Goal: Task Accomplishment & Management: Manage account settings

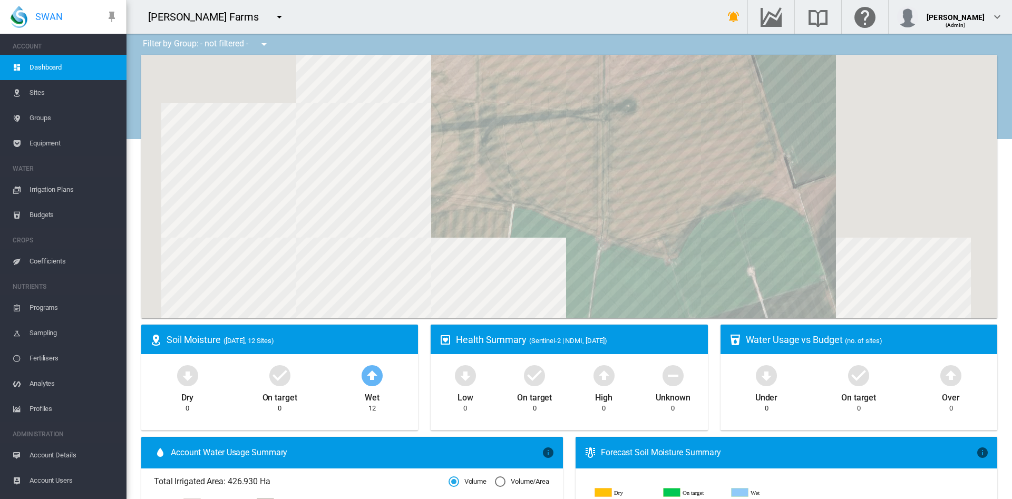
click at [273, 13] on md-icon "icon-menu-down" at bounding box center [279, 17] width 13 height 13
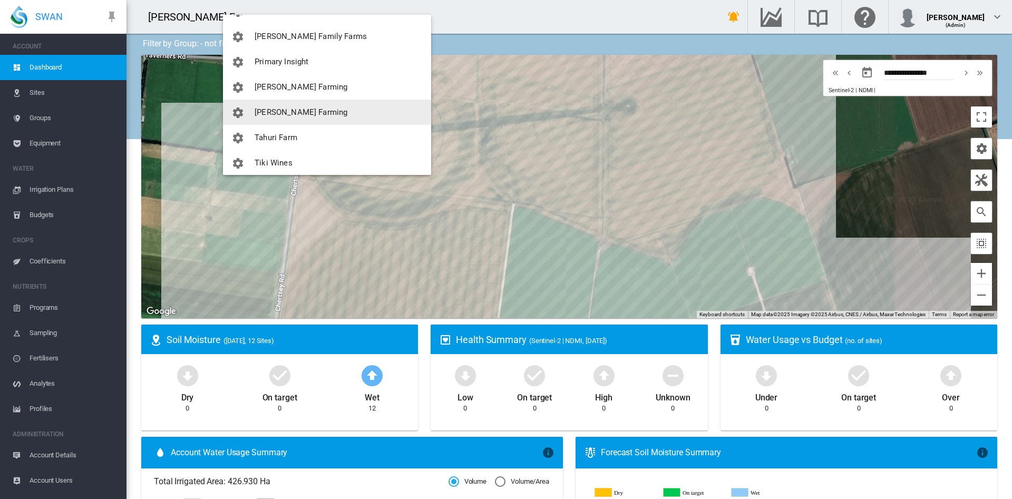
scroll to position [253, 0]
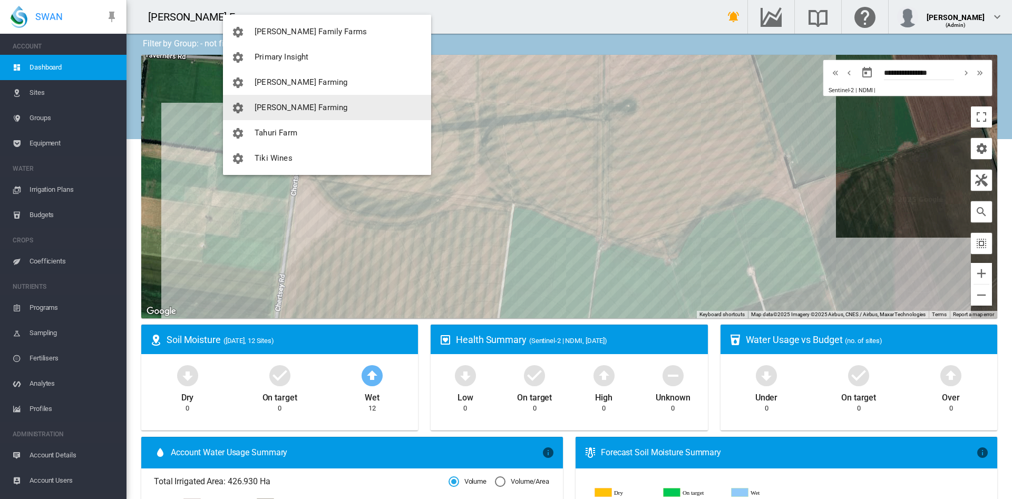
click at [287, 106] on span "[PERSON_NAME] Farming" at bounding box center [301, 107] width 93 height 9
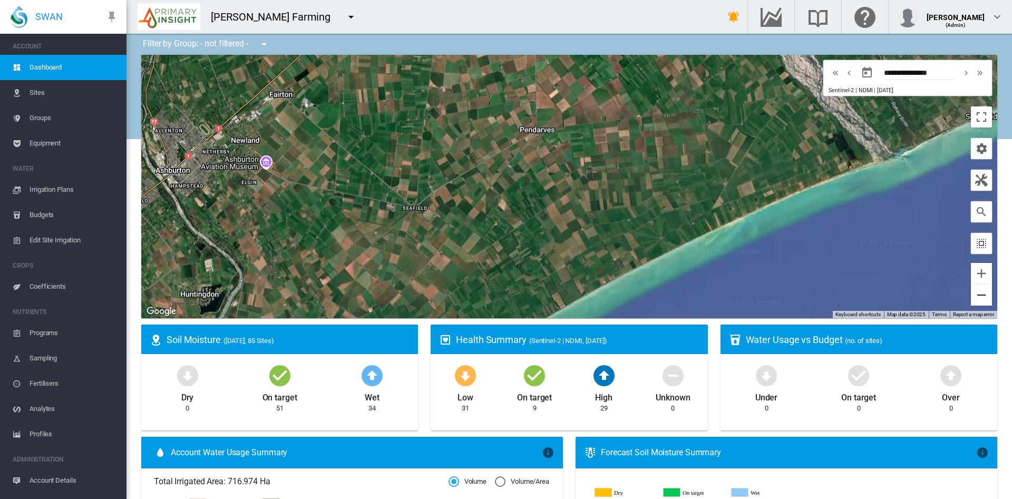
click at [973, 293] on button "Zoom out" at bounding box center [981, 295] width 21 height 21
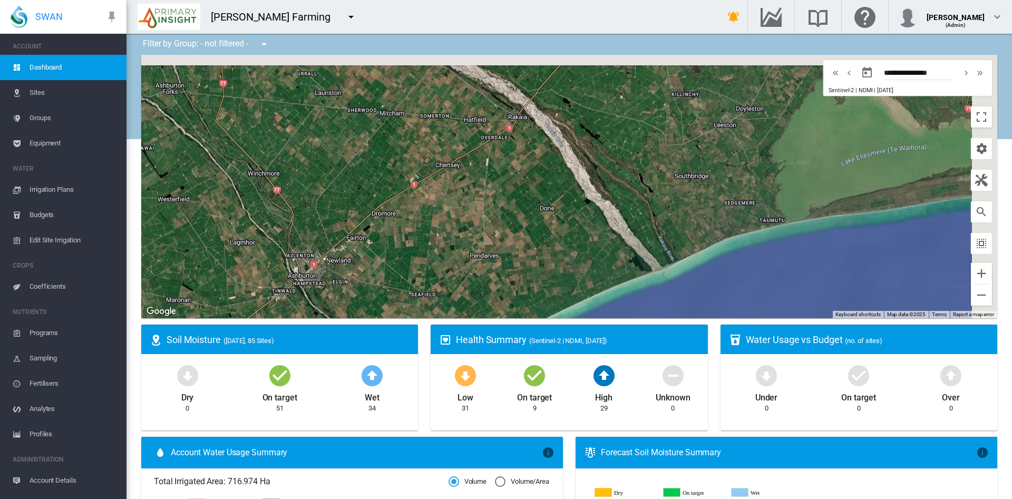
drag, startPoint x: 653, startPoint y: 142, endPoint x: 568, endPoint y: 251, distance: 138.3
click at [568, 251] on div "To navigate, press the arrow keys." at bounding box center [569, 187] width 856 height 264
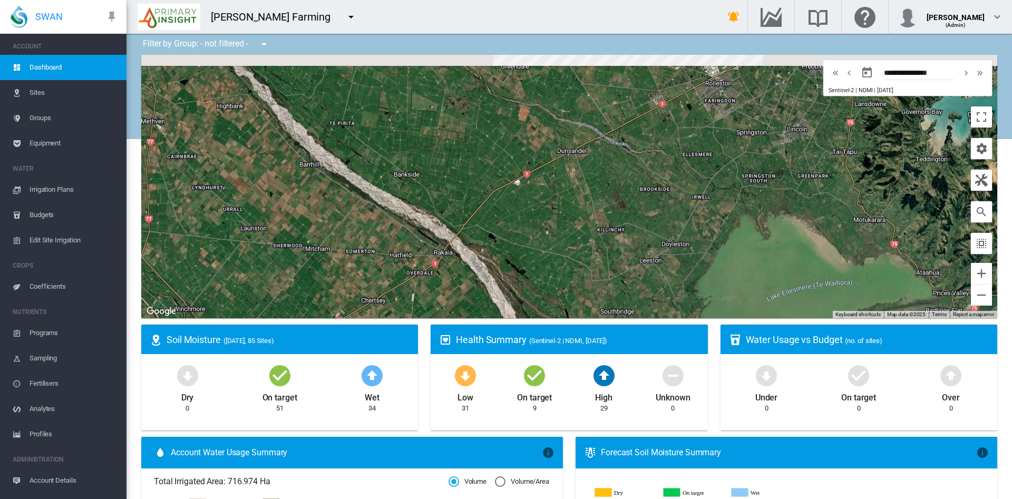
drag, startPoint x: 647, startPoint y: 150, endPoint x: 570, endPoint y: 309, distance: 176.9
click at [570, 309] on div "To navigate, press the arrow keys." at bounding box center [569, 187] width 856 height 264
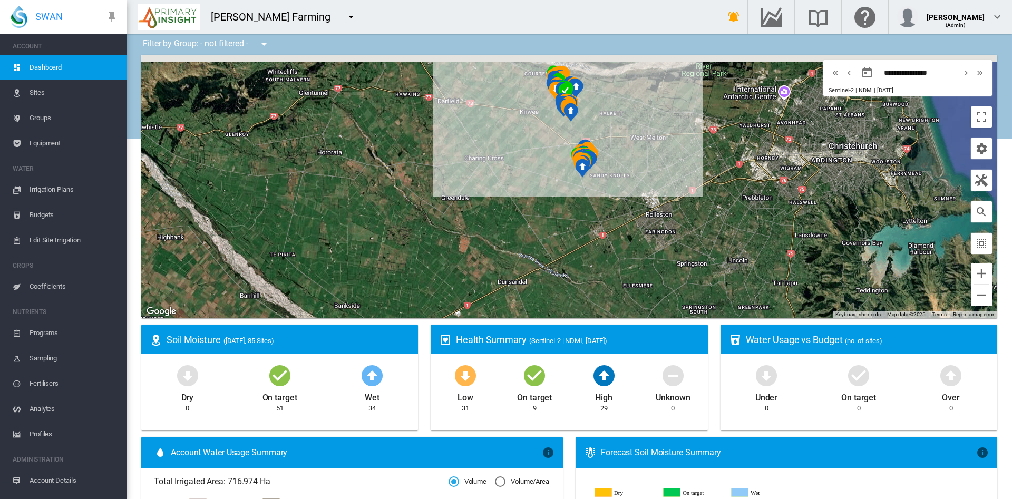
drag, startPoint x: 601, startPoint y: 219, endPoint x: 609, endPoint y: 279, distance: 60.7
click at [609, 279] on div "To navigate, press the arrow keys." at bounding box center [569, 187] width 856 height 264
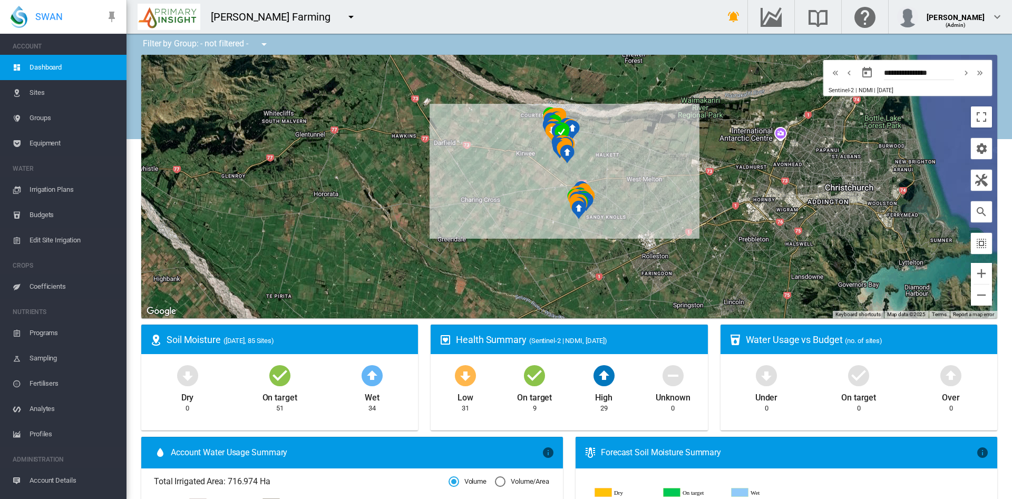
drag, startPoint x: 635, startPoint y: 199, endPoint x: 632, endPoint y: 249, distance: 50.2
click at [632, 249] on div "To navigate, press the arrow keys." at bounding box center [569, 187] width 856 height 264
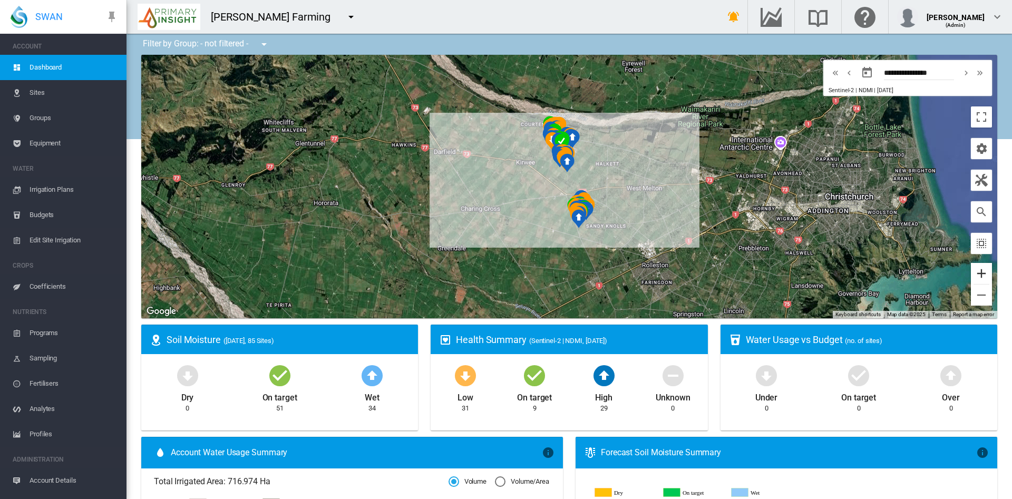
click at [971, 277] on button "Zoom in" at bounding box center [981, 273] width 21 height 21
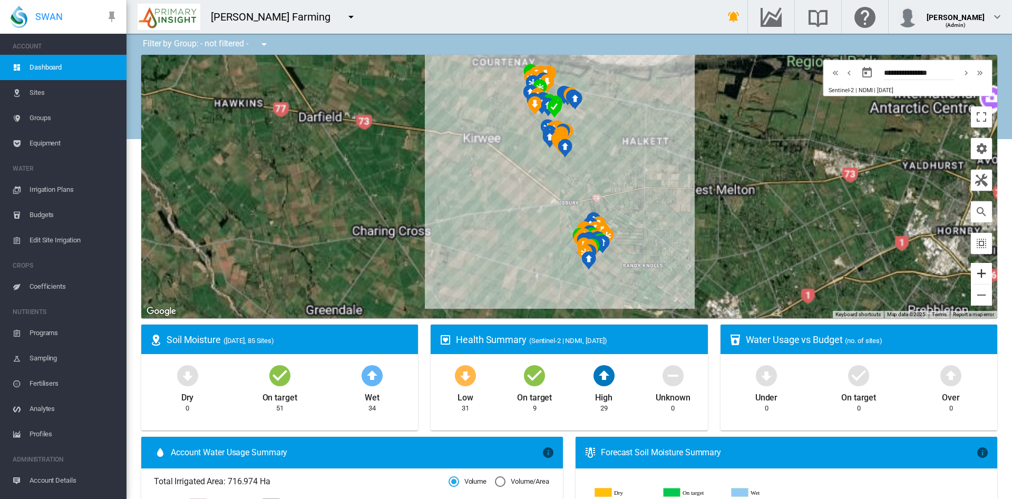
click at [971, 277] on button "Zoom in" at bounding box center [981, 273] width 21 height 21
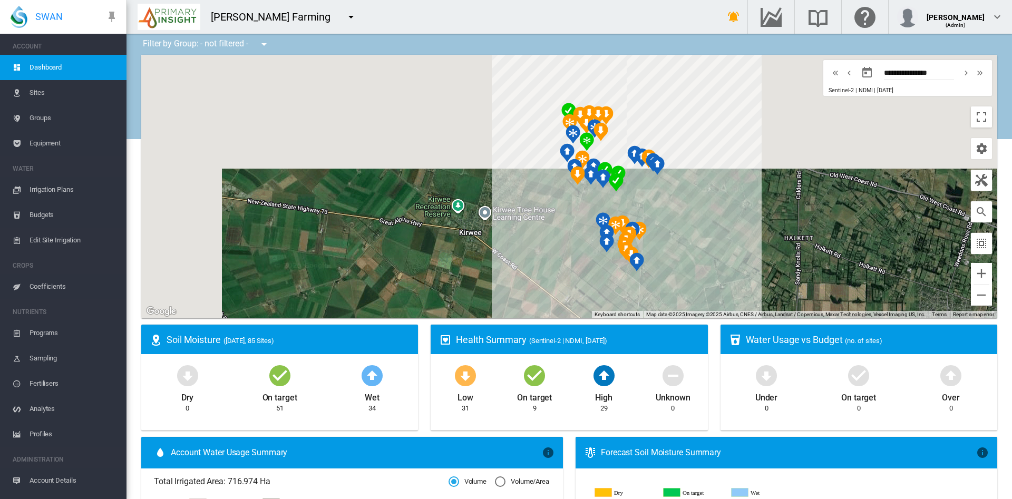
drag, startPoint x: 647, startPoint y: 132, endPoint x: 726, endPoint y: 278, distance: 165.8
click at [726, 278] on div "To navigate, press the arrow keys." at bounding box center [569, 187] width 856 height 264
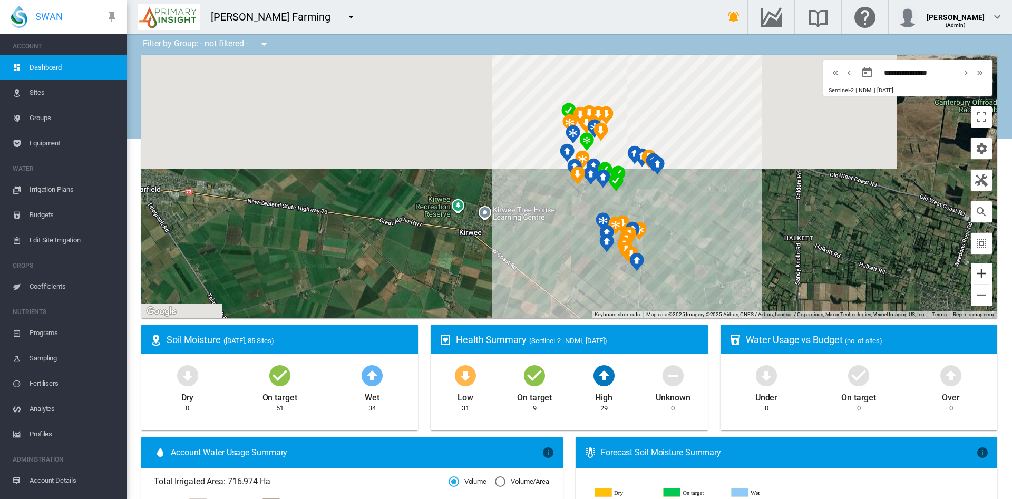
click at [971, 278] on button "Zoom in" at bounding box center [981, 273] width 21 height 21
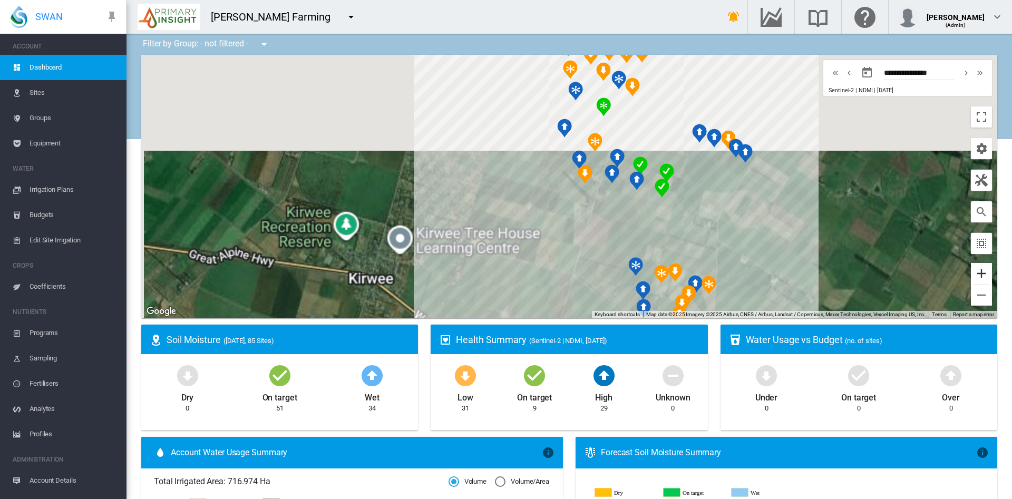
click at [971, 278] on button "Zoom in" at bounding box center [981, 273] width 21 height 21
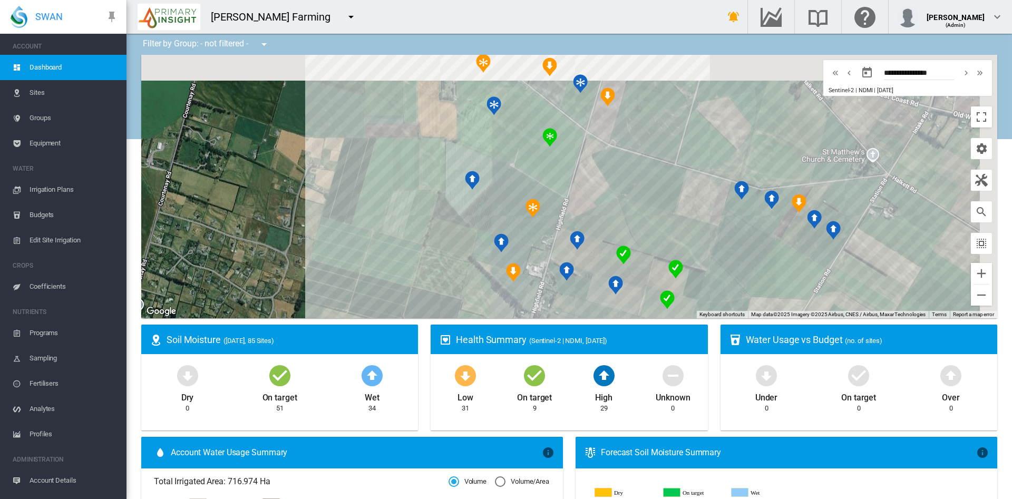
drag, startPoint x: 738, startPoint y: 111, endPoint x: 648, endPoint y: 214, distance: 136.4
click at [648, 214] on div "To navigate, press the arrow keys." at bounding box center [569, 187] width 856 height 264
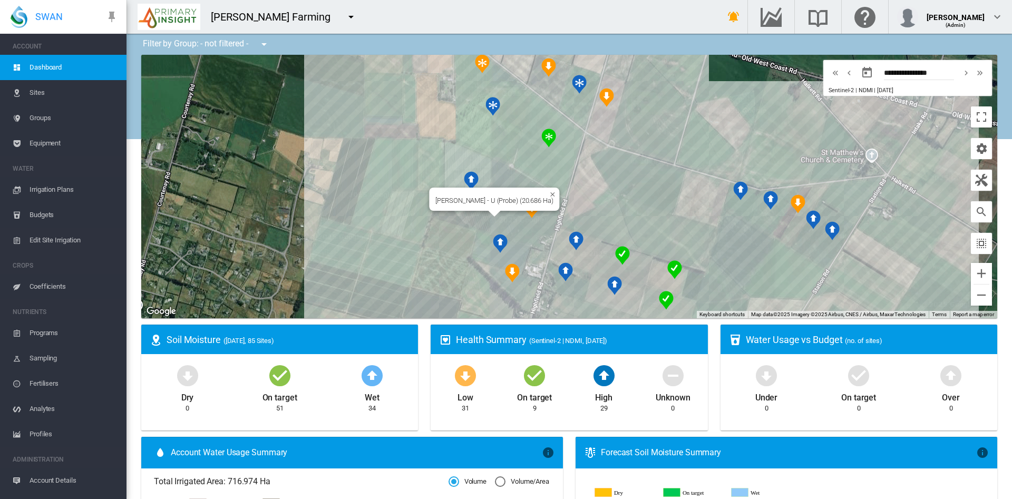
click at [464, 174] on img "NDMI: Highfield Rd - U" at bounding box center [471, 180] width 15 height 19
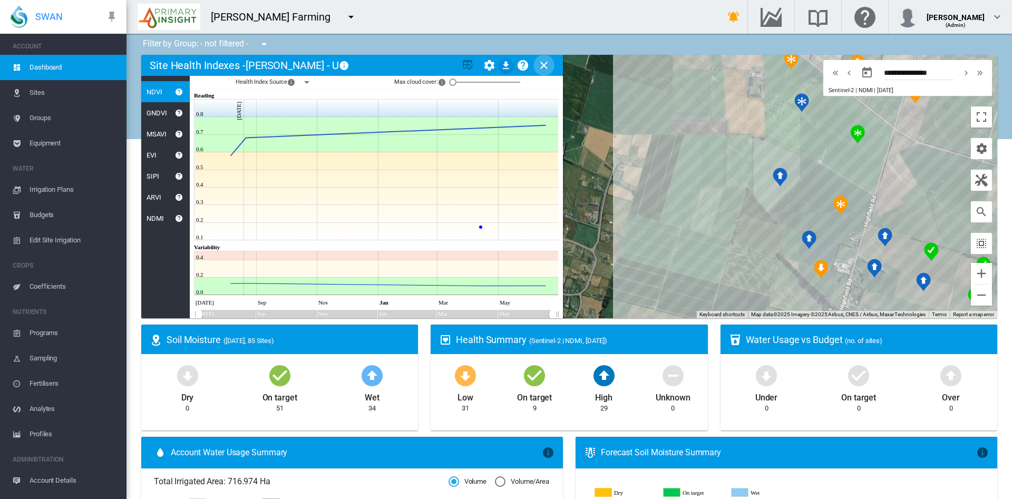
click at [540, 62] on md-icon "icon-close" at bounding box center [544, 65] width 13 height 13
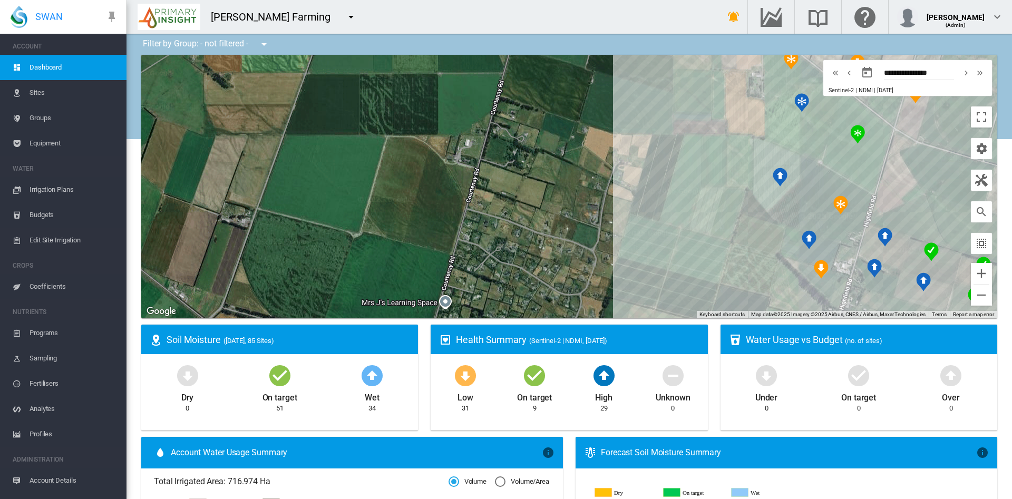
click at [779, 205] on div "To navigate, press the arrow keys." at bounding box center [569, 187] width 856 height 264
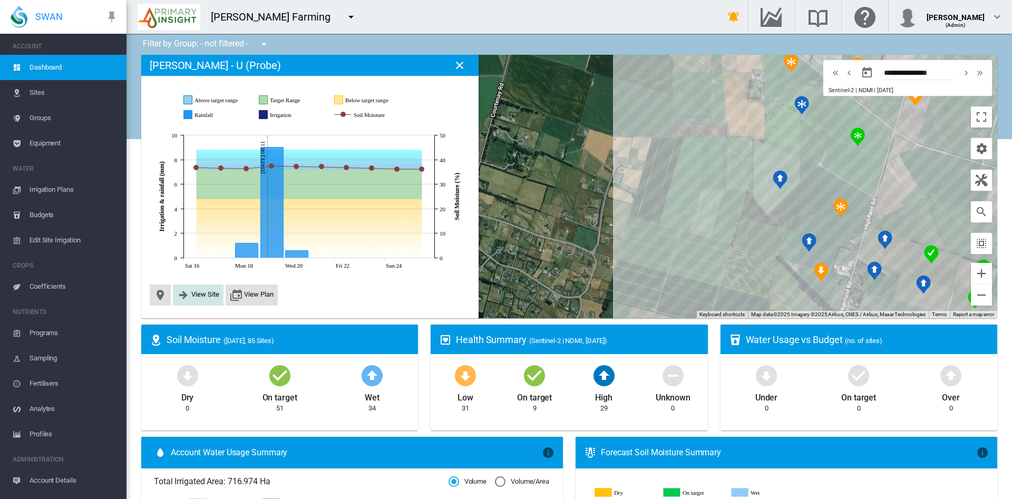
click at [195, 293] on span "View Site" at bounding box center [205, 294] width 28 height 8
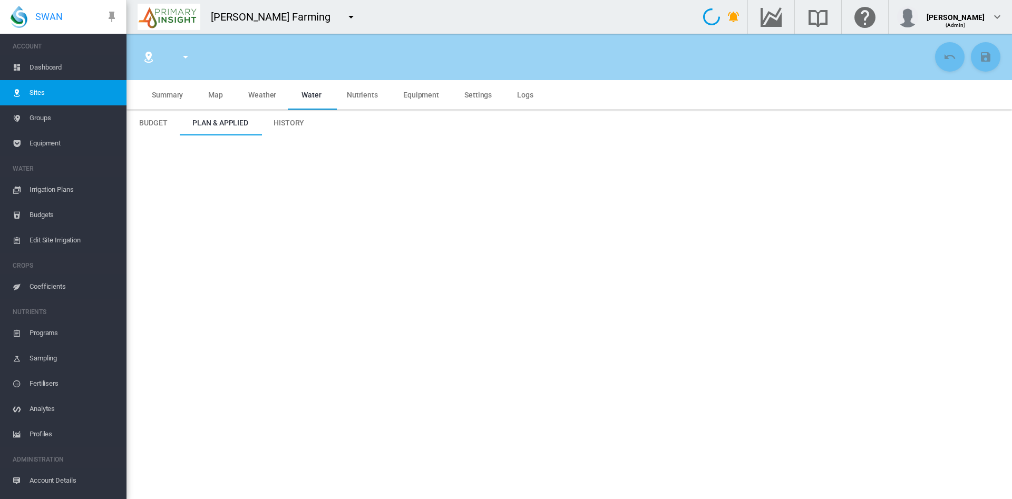
type input "**********"
type input "*********"
type input "***"
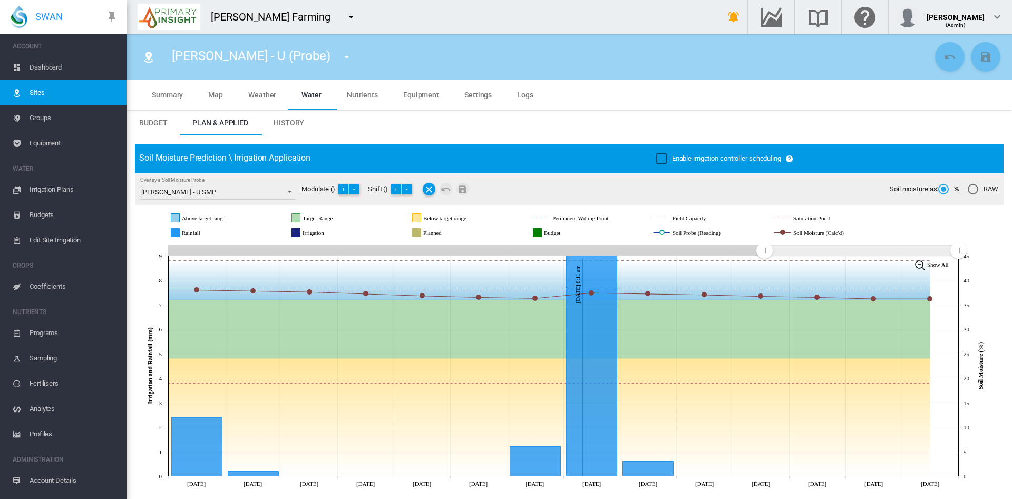
click at [290, 121] on span "History" at bounding box center [289, 123] width 31 height 8
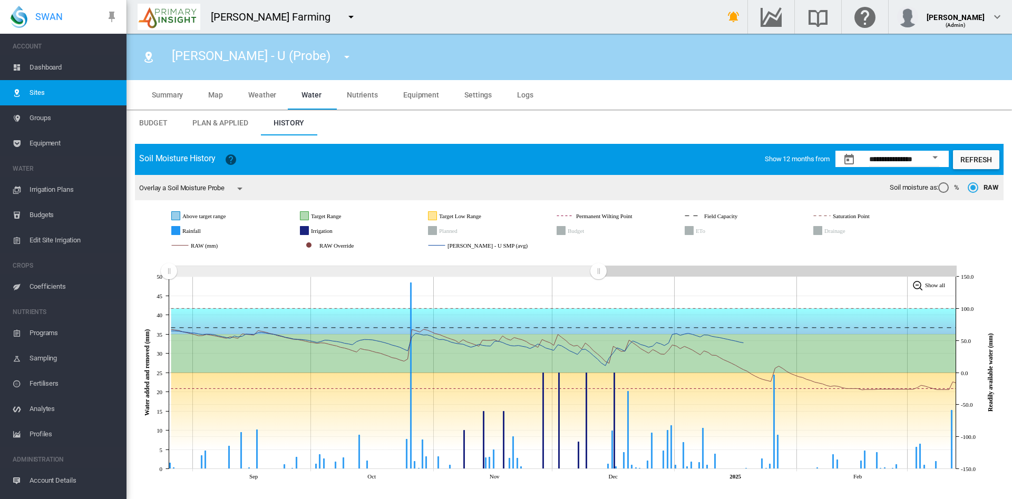
click at [596, 352] on icon "JavaScript chart by amCharts [DATE] Sep Oct Nov [DATE] Feb 0 5 10 15 20 25 30 3…" at bounding box center [569, 370] width 869 height 230
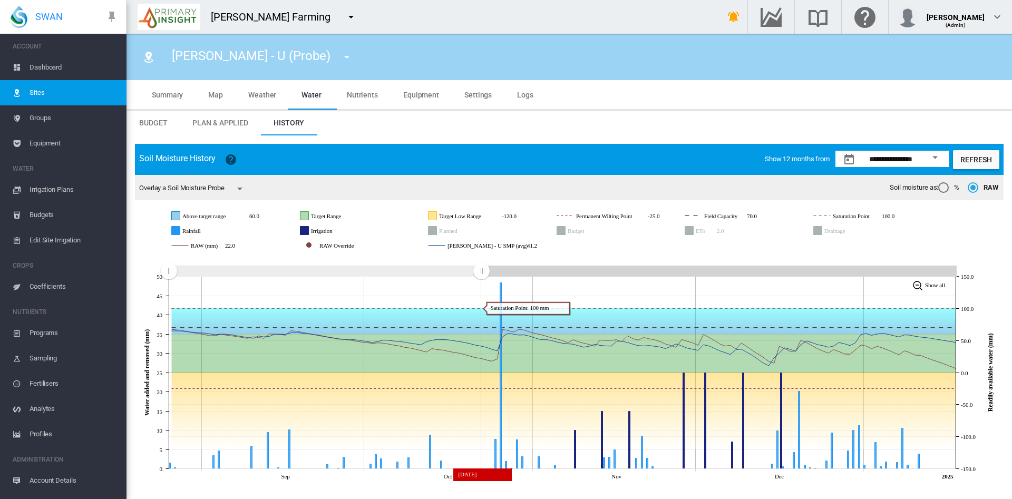
drag, startPoint x: 592, startPoint y: 273, endPoint x: 481, endPoint y: 296, distance: 113.2
click at [481, 296] on icon "JavaScript chart by amCharts [DATE] Sep Oct Nov [DATE] 0 5 10 15 20 25 30 35 40…" at bounding box center [569, 370] width 869 height 230
click at [36, 286] on span "Coefficients" at bounding box center [74, 286] width 89 height 25
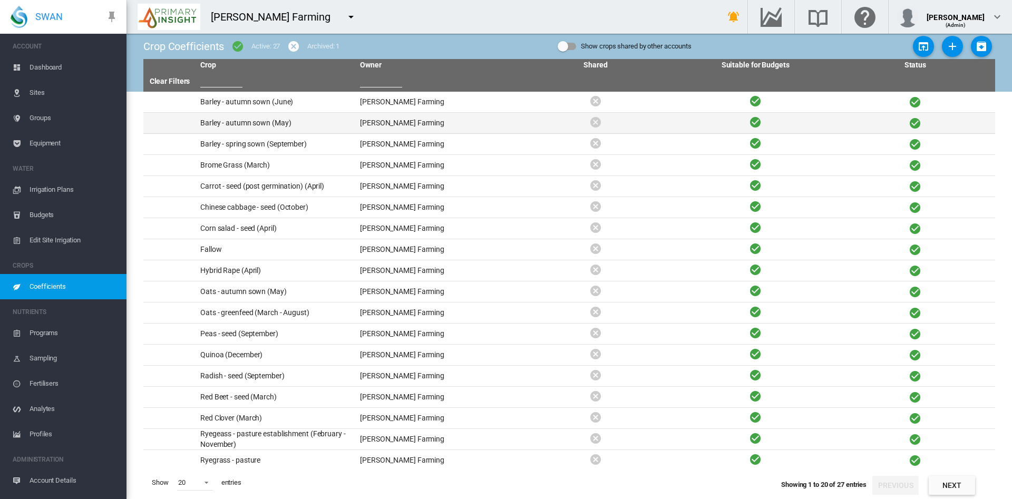
click at [272, 121] on td "Barley - autumn sown (May)" at bounding box center [276, 123] width 160 height 21
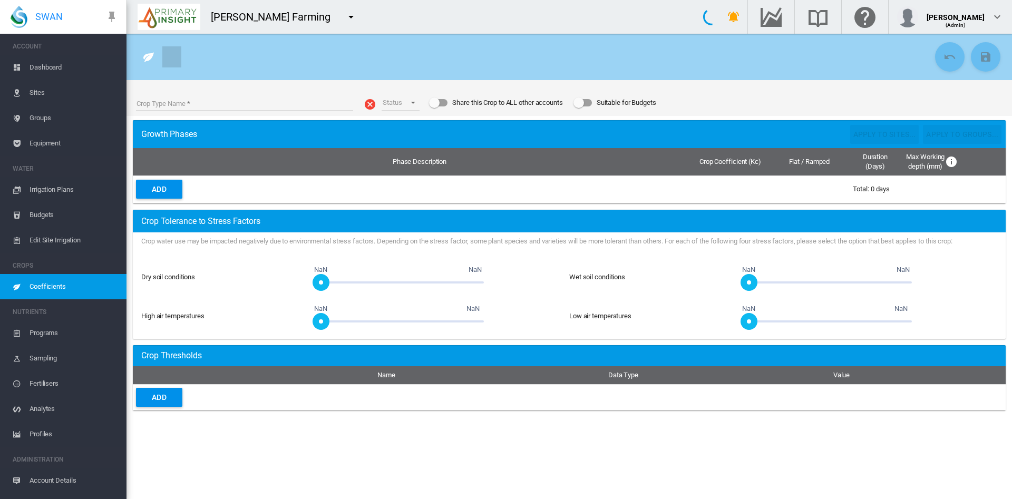
type input "**********"
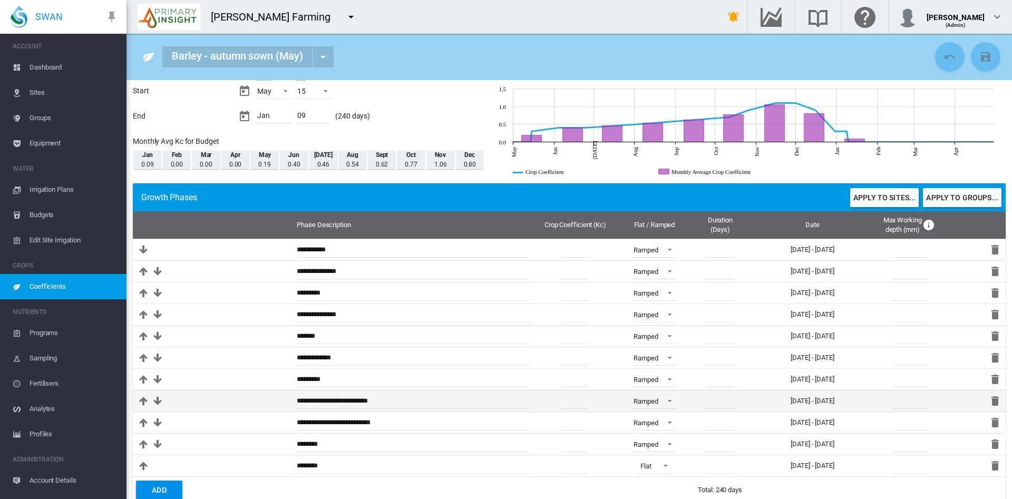
scroll to position [43, 0]
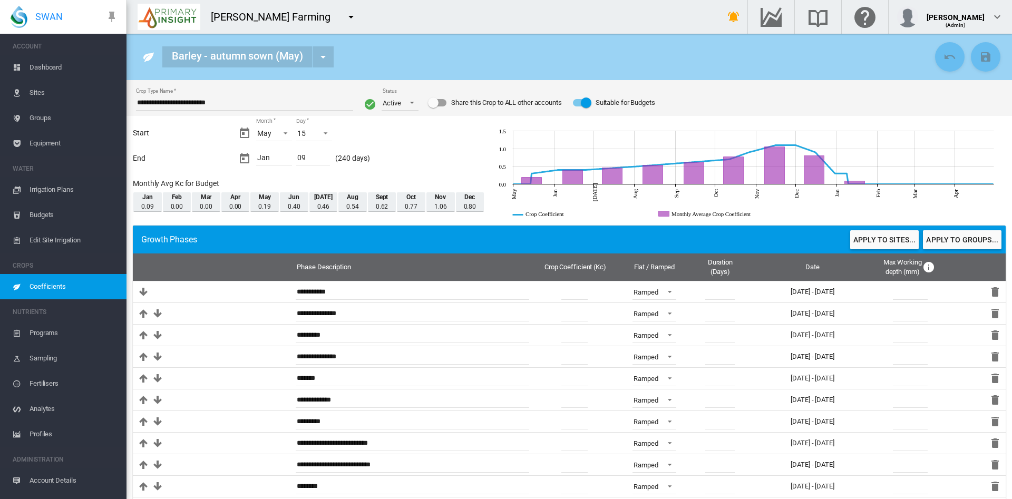
scroll to position [43, 0]
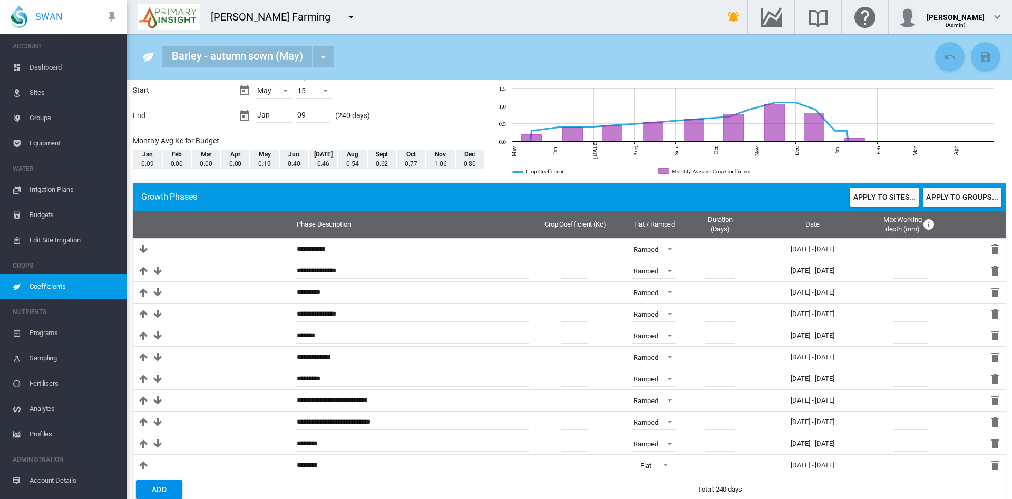
click at [36, 242] on span "Edit Site Irrigation" at bounding box center [74, 240] width 89 height 25
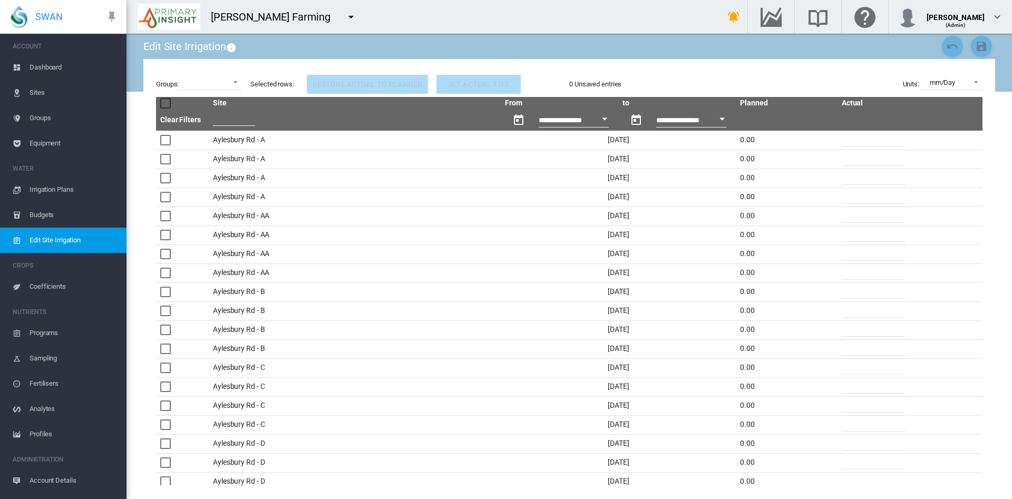
click at [51, 187] on span "Irrigation Plans" at bounding box center [74, 189] width 89 height 25
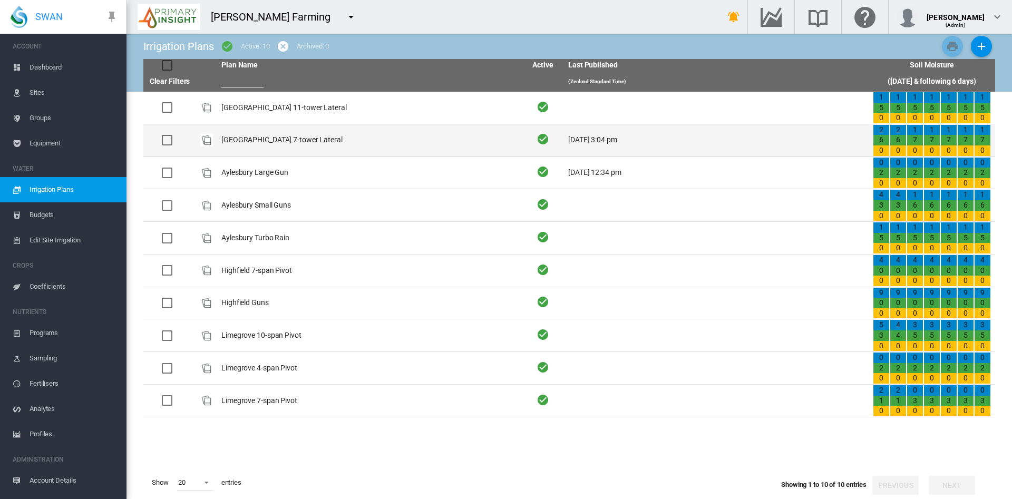
click at [252, 142] on td "[GEOGRAPHIC_DATA] 7-tower Lateral" at bounding box center [369, 140] width 305 height 32
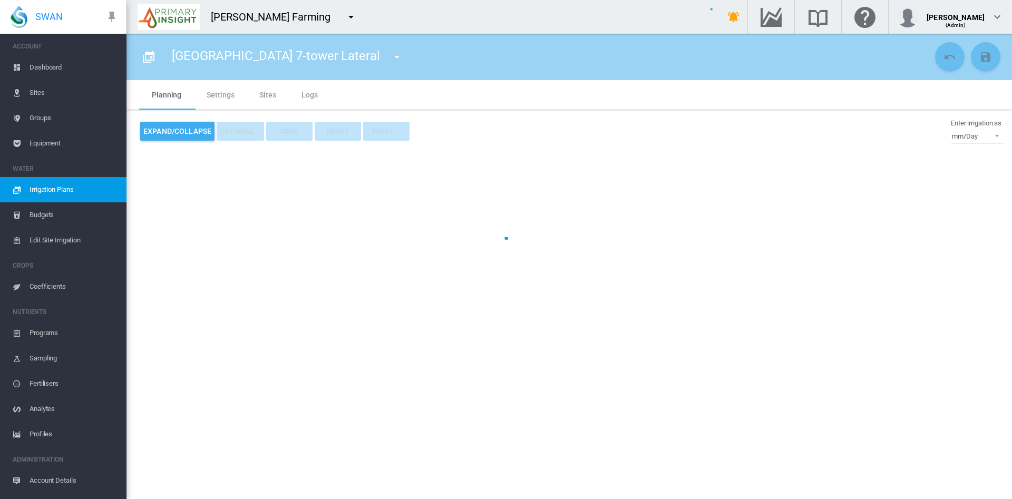
type input "**********"
type input "*"
type input "****"
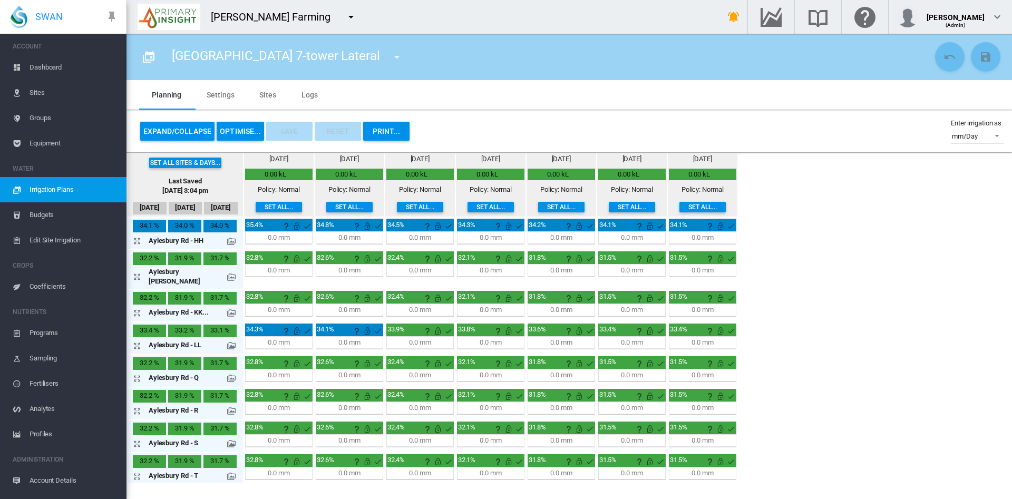
click at [259, 89] on md-tab-item "Sites" at bounding box center [268, 95] width 42 height 30
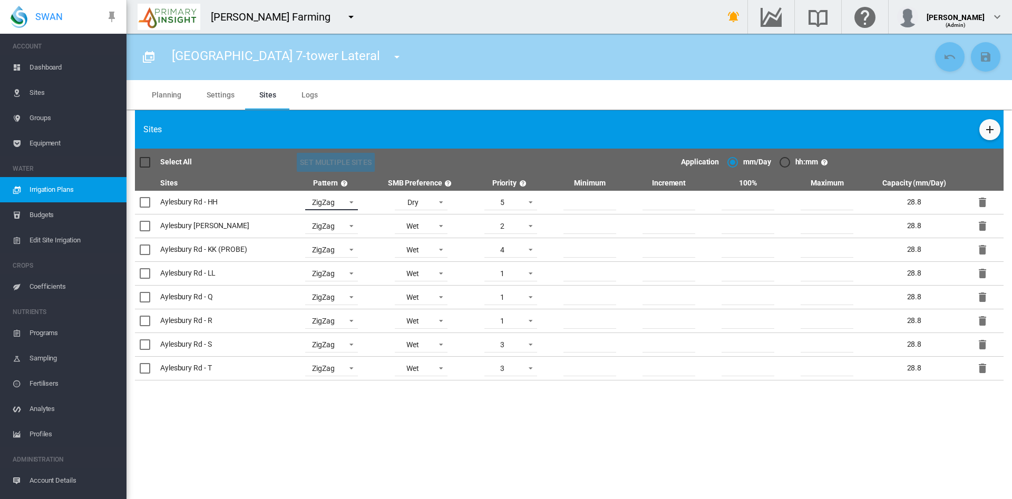
click at [346, 204] on span at bounding box center [348, 201] width 13 height 9
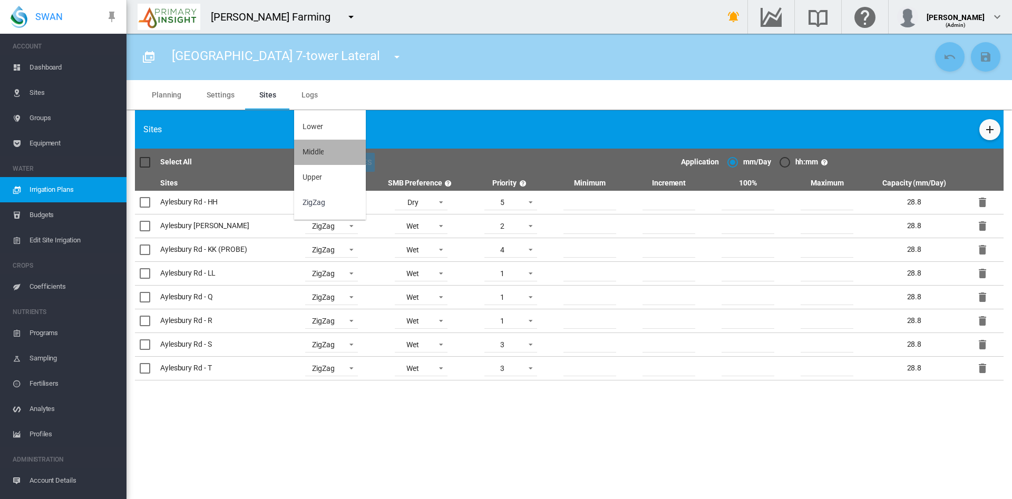
click at [326, 152] on md-option "Middle" at bounding box center [330, 152] width 72 height 25
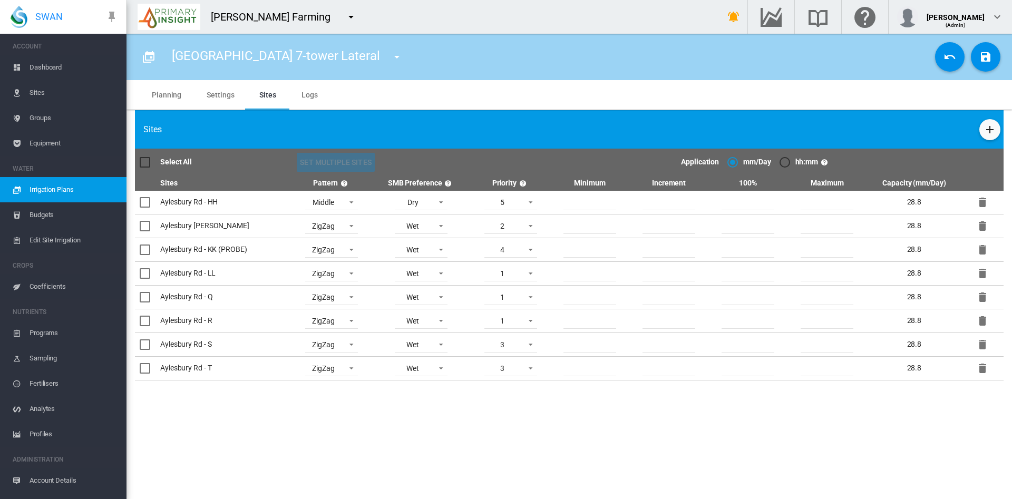
click at [42, 89] on span "Sites" at bounding box center [74, 92] width 89 height 25
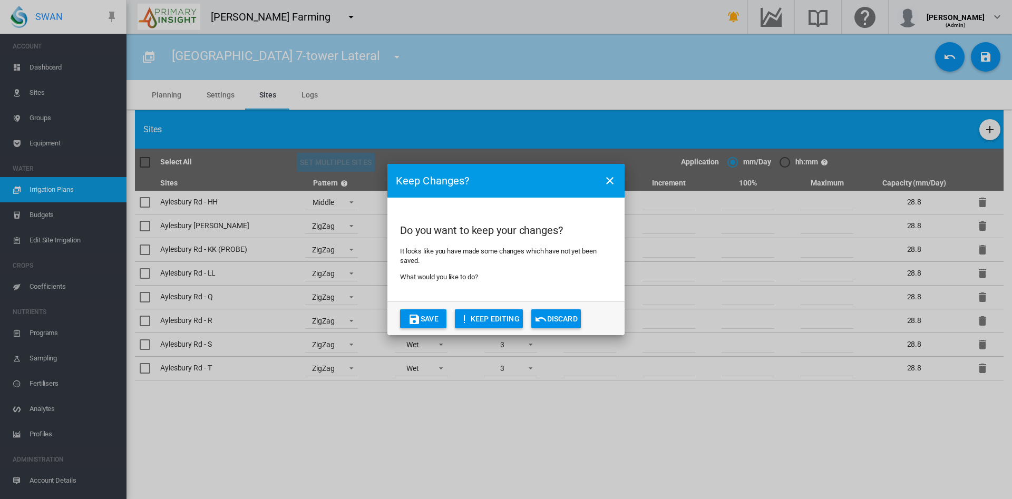
click at [570, 317] on button "Discard" at bounding box center [556, 318] width 50 height 19
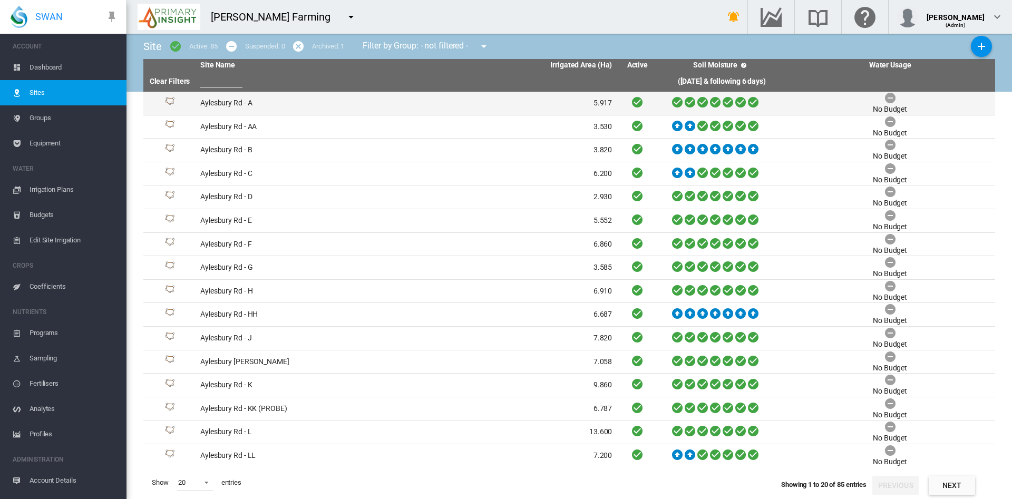
click at [228, 106] on td "Aylesbury Rd - A" at bounding box center [301, 103] width 210 height 23
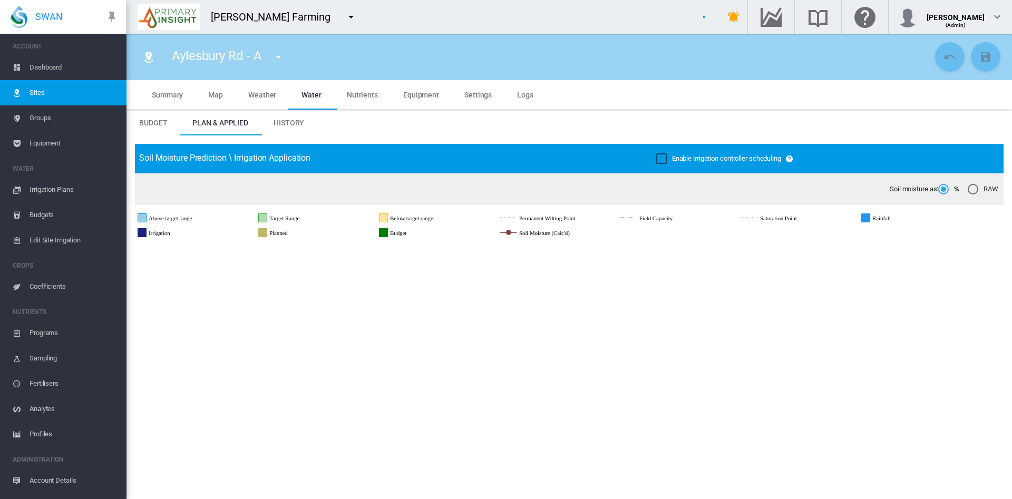
click at [476, 94] on span "Settings" at bounding box center [477, 95] width 27 height 8
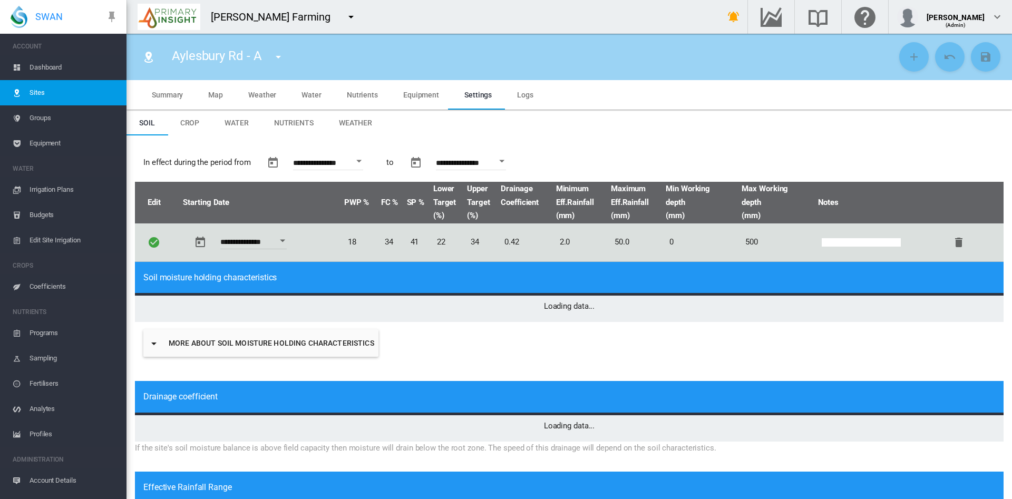
type input "*"
type input "**"
type input "*****"
type input "***"
type input "*****"
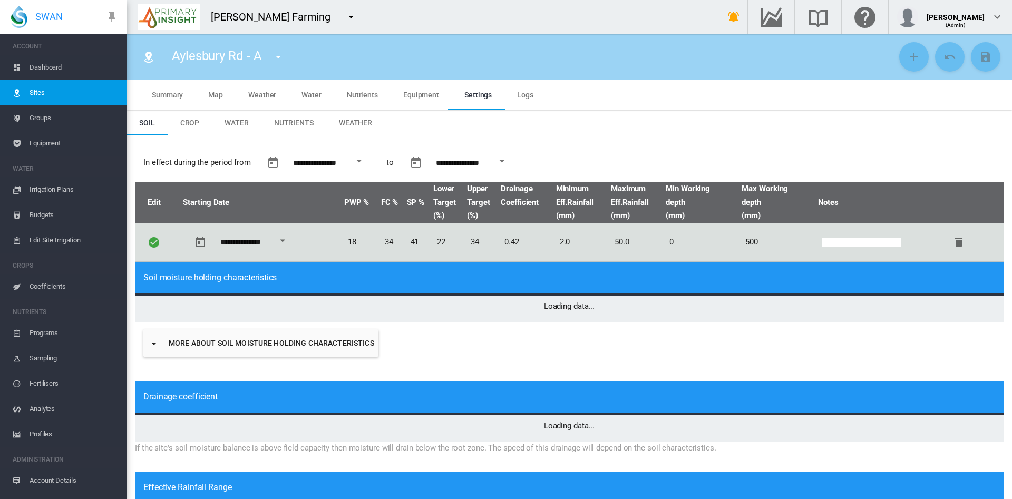
type input "*****"
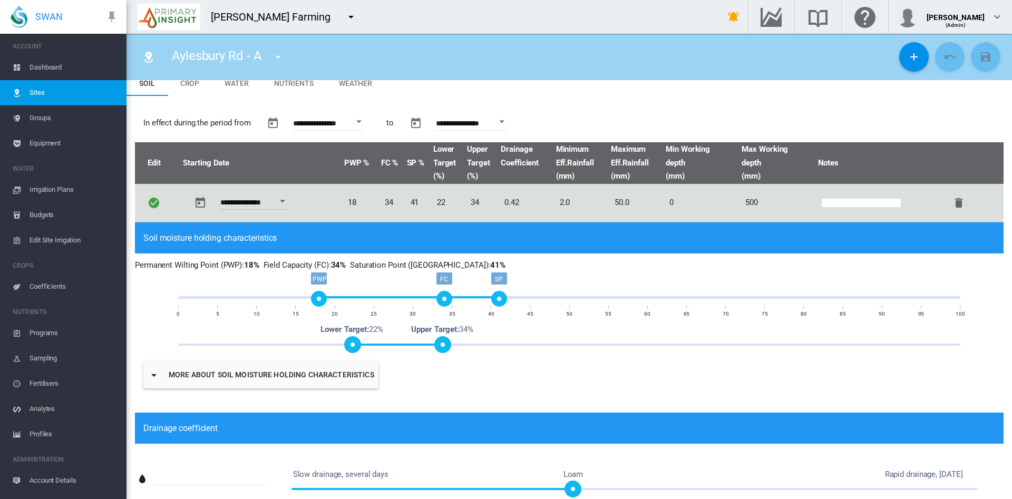
scroll to position [42, 0]
